Goal: Navigation & Orientation: Understand site structure

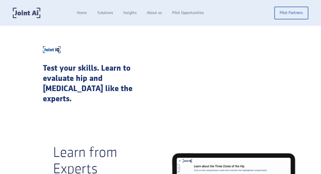
click at [27, 13] on img "home" at bounding box center [27, 13] width 28 height 10
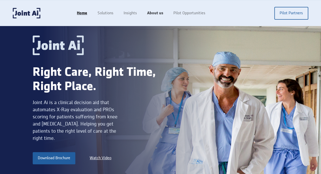
click at [154, 12] on link "About us" at bounding box center [155, 13] width 26 height 10
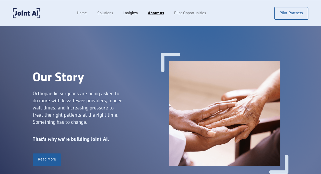
click at [129, 13] on link "Insights" at bounding box center [130, 13] width 25 height 10
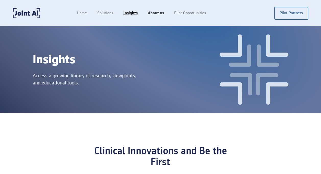
click at [156, 12] on link "About us" at bounding box center [155, 13] width 26 height 10
